Goal: Task Accomplishment & Management: Use online tool/utility

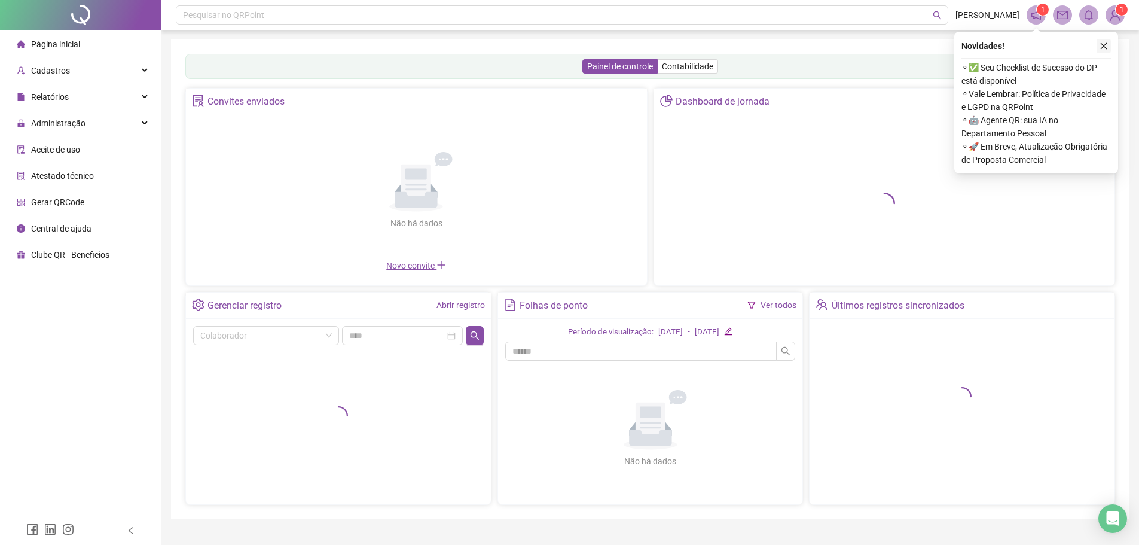
click at [1105, 49] on icon "close" at bounding box center [1104, 46] width 8 height 8
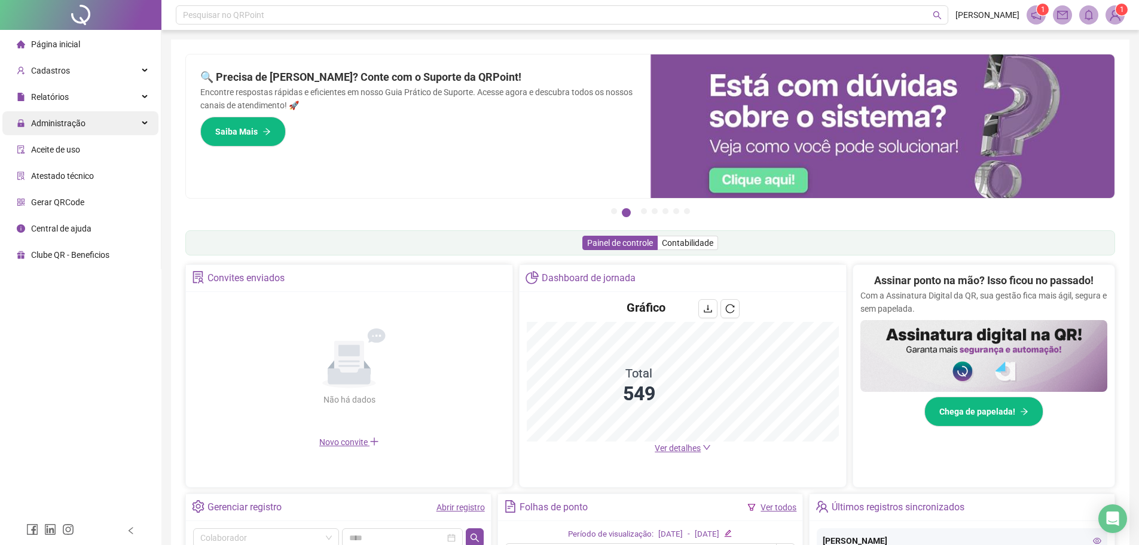
click at [65, 118] on span "Administração" at bounding box center [58, 123] width 54 height 10
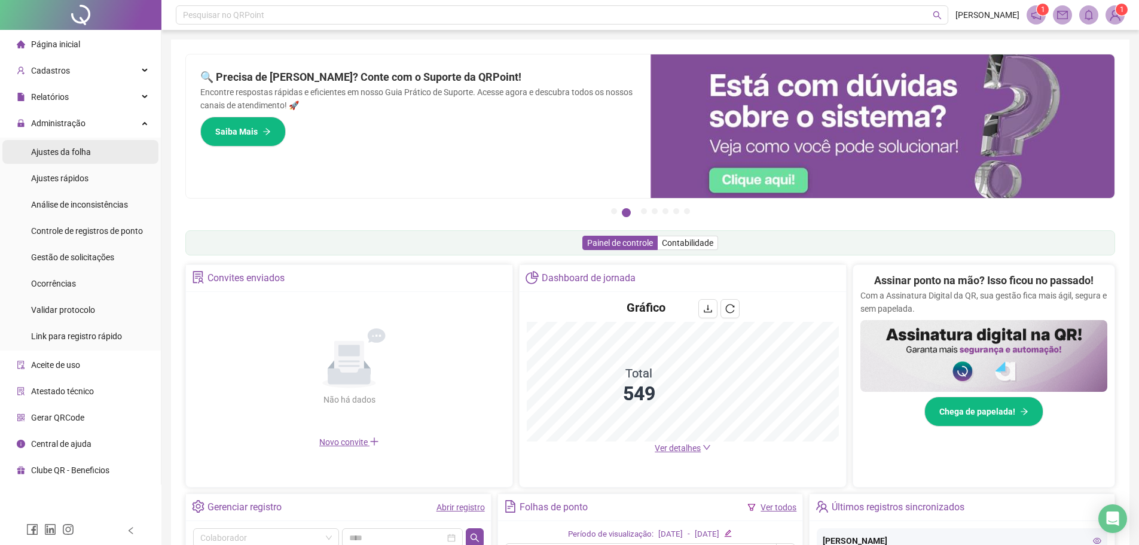
click at [52, 154] on span "Ajustes da folha" at bounding box center [61, 152] width 60 height 10
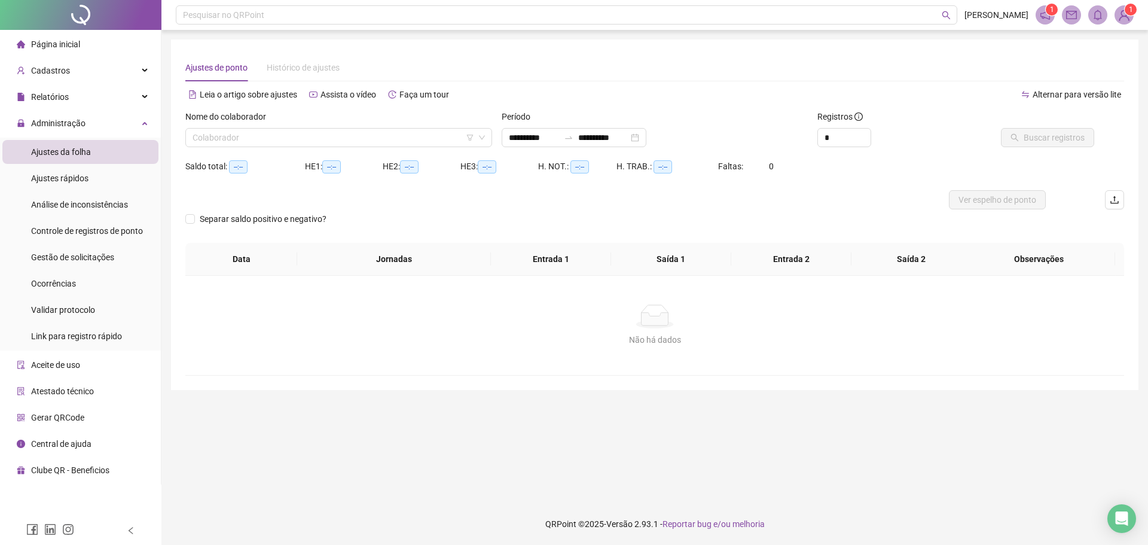
type input "**********"
